Goal: Use online tool/utility: Utilize a website feature to perform a specific function

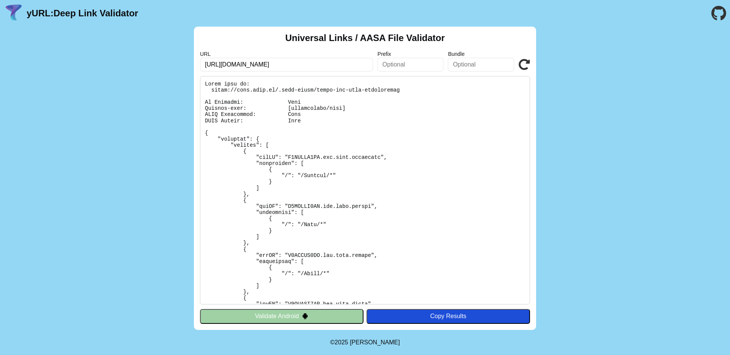
click at [333, 320] on button "Validate Android" at bounding box center [282, 316] width 164 height 14
